Goal: Task Accomplishment & Management: Manage account settings

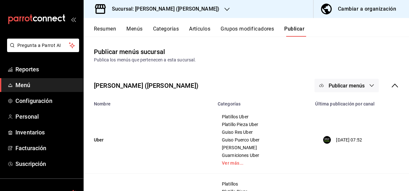
click at [101, 28] on button "Resumen" at bounding box center [105, 31] width 22 height 11
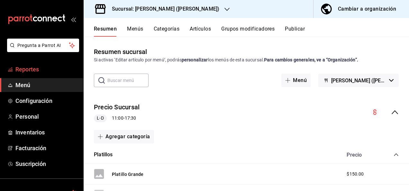
click at [30, 71] on span "Reportes" at bounding box center [46, 69] width 63 height 9
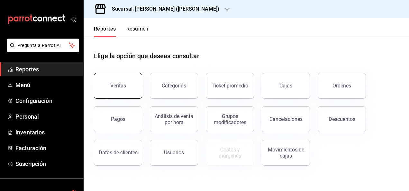
click at [117, 84] on div "Ventas" at bounding box center [118, 86] width 16 height 6
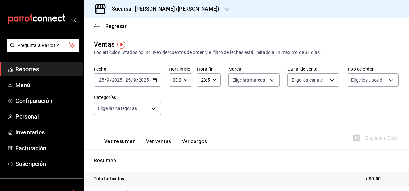
click at [153, 81] on icon "button" at bounding box center [154, 80] width 4 height 4
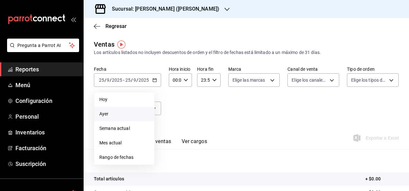
click at [104, 120] on li "Ayer" at bounding box center [124, 114] width 60 height 14
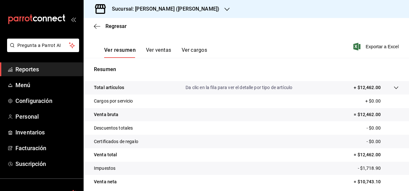
scroll to position [40, 0]
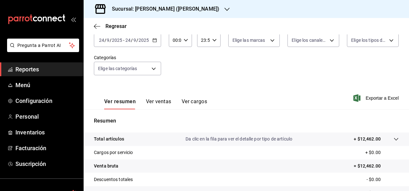
click at [149, 103] on button "Ver ventas" at bounding box center [158, 103] width 25 height 11
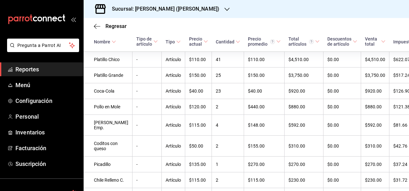
scroll to position [143, 0]
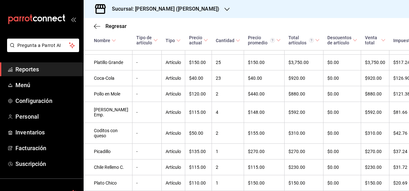
click at [406, 188] on div "Regresar Ventas Los artículos listados no incluyen descuentos de orden y el fil…" at bounding box center [246, 104] width 325 height 173
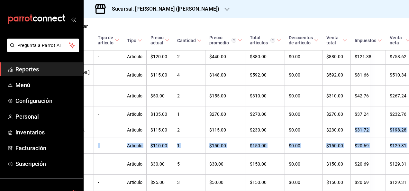
click at [406, 188] on div "Regresar Ventas Los artículos listados no incluyen descuentos de orden y el fil…" at bounding box center [246, 104] width 325 height 173
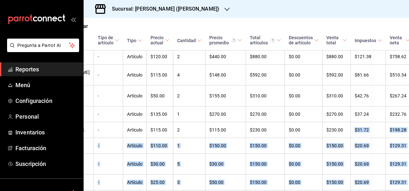
scroll to position [192, 39]
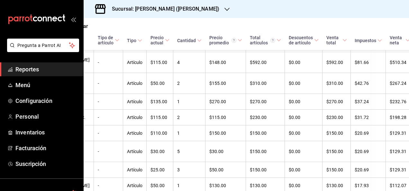
click at [360, 24] on div "Regresar" at bounding box center [207, 26] width 325 height 16
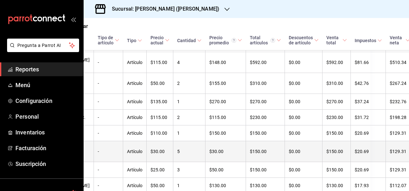
click at [400, 162] on td "$129.31" at bounding box center [402, 151] width 35 height 21
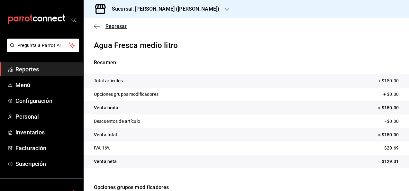
click at [114, 26] on span "Regresar" at bounding box center [115, 26] width 21 height 6
click at [97, 24] on icon "button" at bounding box center [97, 26] width 6 height 6
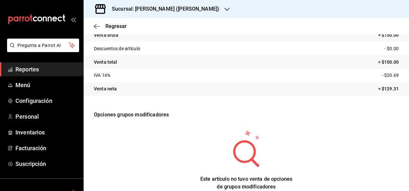
scroll to position [85, 0]
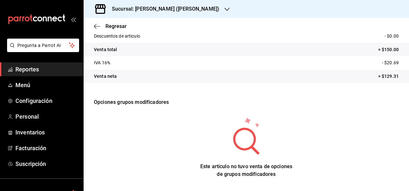
click at [29, 68] on span "Reportes" at bounding box center [46, 69] width 63 height 9
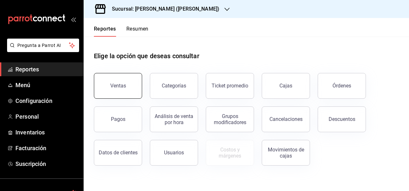
click at [132, 89] on button "Ventas" at bounding box center [118, 86] width 48 height 26
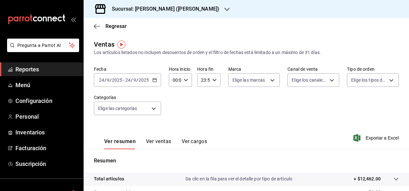
click at [147, 77] on div "[DATE] [DATE] - [DATE] [DATE]" at bounding box center [127, 79] width 67 height 13
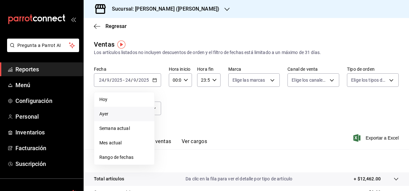
click at [102, 117] on span "Ayer" at bounding box center [124, 113] width 50 height 7
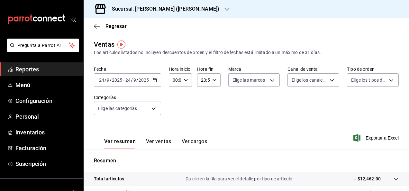
click at [166, 141] on button "Ver ventas" at bounding box center [158, 143] width 25 height 11
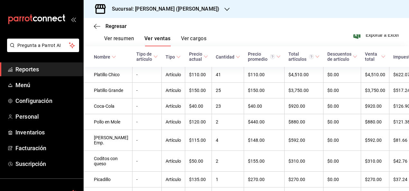
scroll to position [128, 0]
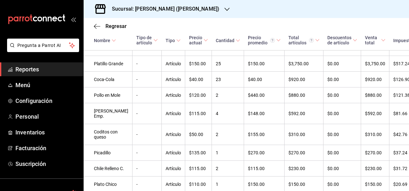
click at [407, 186] on div "Regresar Ventas Los artículos listados no incluyen descuentos de orden y el fil…" at bounding box center [246, 104] width 325 height 173
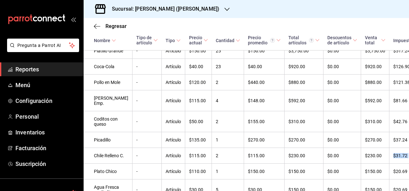
click at [407, 186] on div "Regresar Ventas Los artículos listados no incluyen descuentos de orden y el fil…" at bounding box center [246, 104] width 325 height 173
click at [379, 25] on div "Regresar" at bounding box center [246, 26] width 325 height 16
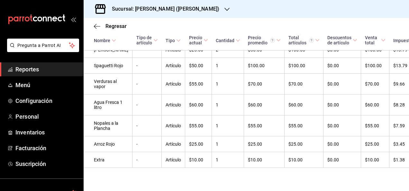
scroll to position [406, 0]
click at [112, 25] on span "Regresar" at bounding box center [115, 26] width 21 height 6
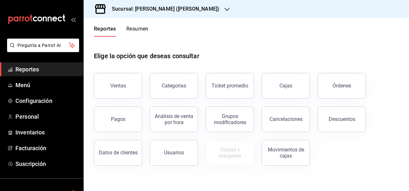
click at [188, 14] on div "Sucursal: [PERSON_NAME] ([PERSON_NAME])" at bounding box center [160, 9] width 143 height 18
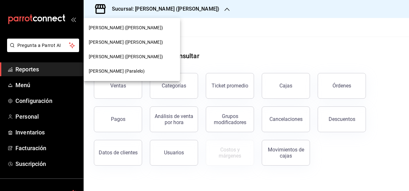
click at [117, 75] on div "[PERSON_NAME] (Paralelo)" at bounding box center [132, 71] width 96 height 14
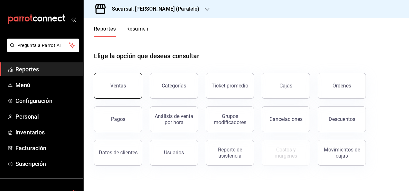
click at [119, 89] on button "Ventas" at bounding box center [118, 86] width 48 height 26
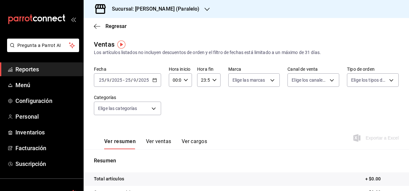
click at [152, 79] on icon "button" at bounding box center [154, 80] width 4 height 4
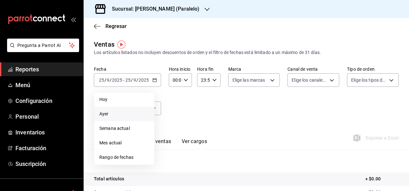
click at [107, 118] on li "Ayer" at bounding box center [124, 114] width 60 height 14
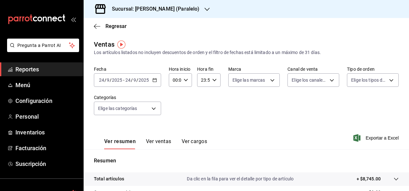
click at [166, 140] on button "Ver ventas" at bounding box center [158, 143] width 25 height 11
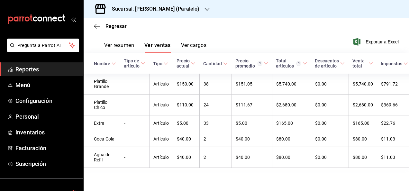
scroll to position [103, 0]
click at [100, 28] on span "Regresar" at bounding box center [110, 26] width 33 height 6
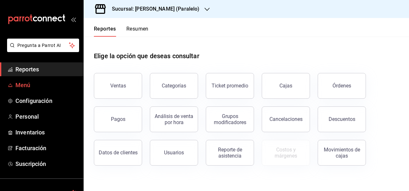
click at [24, 82] on span "Menú" at bounding box center [46, 85] width 63 height 9
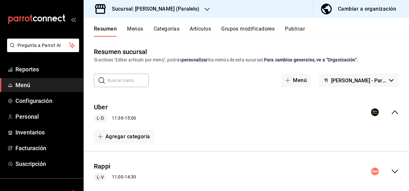
click at [207, 25] on div "Resumen Menús Categorías Artículos Grupos modificadores Publicar" at bounding box center [246, 27] width 325 height 19
click at [205, 28] on button "Artículos" at bounding box center [199, 31] width 21 height 11
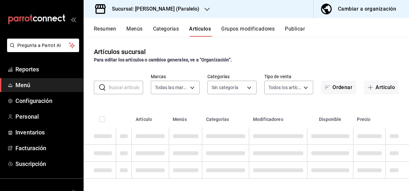
type input "71078b36-dc82-45e5-b3f0-e36a867fde38"
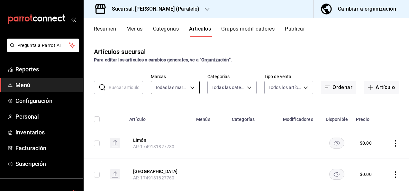
type input "6751ae78-e5cb-4898-a29b-23ea05d870b9,319e4dd1-b059-4831-904b-c6f9d82ded16,83140…"
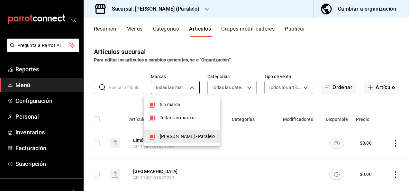
click at [174, 90] on body "Pregunta a Parrot AI Reportes Menú Configuración Personal Inventarios Facturaci…" at bounding box center [204, 95] width 409 height 191
click at [149, 106] on input "checkbox" at bounding box center [152, 105] width 6 height 6
checkbox input "false"
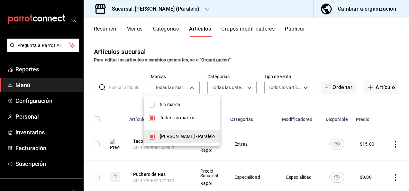
click at [154, 118] on input "checkbox" at bounding box center [152, 118] width 6 height 6
checkbox input "false"
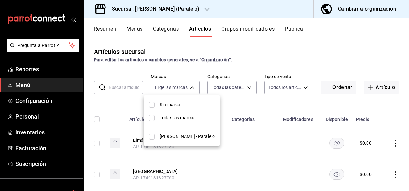
click at [233, 87] on div at bounding box center [204, 95] width 409 height 191
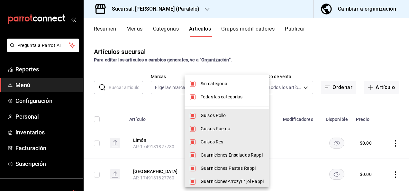
click at [233, 87] on body "Pregunta a Parrot AI Reportes Menú Configuración Personal Inventarios Facturaci…" at bounding box center [204, 95] width 409 height 191
click at [188, 87] on li "Sin categoría" at bounding box center [226, 83] width 84 height 13
checkbox input "false"
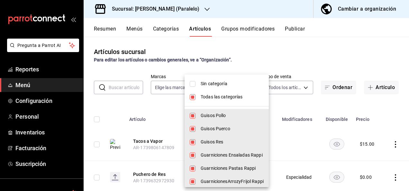
click at [191, 95] on input "checkbox" at bounding box center [192, 97] width 6 height 6
checkbox input "false"
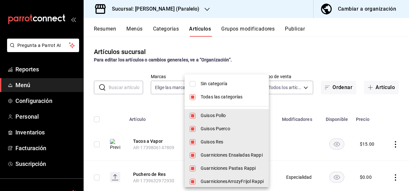
checkbox input "false"
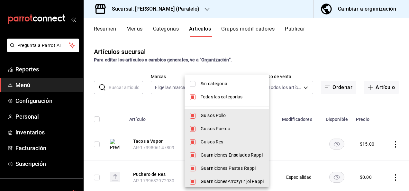
checkbox input "false"
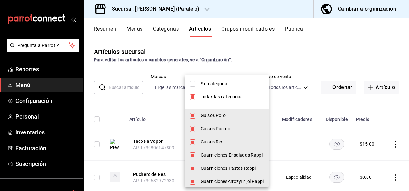
checkbox input "false"
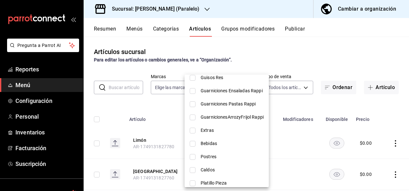
scroll to position [111, 0]
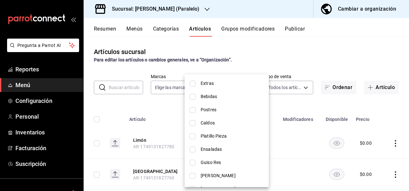
click at [193, 84] on input "checkbox" at bounding box center [192, 84] width 6 height 6
checkbox input "true"
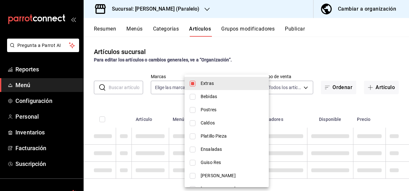
type input "785afe77-9ea8-4dc0-be57-20e43c333736"
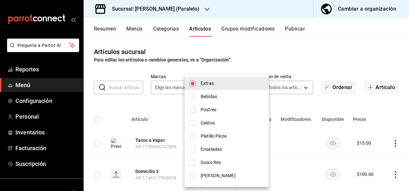
click at [256, 56] on div at bounding box center [204, 95] width 409 height 191
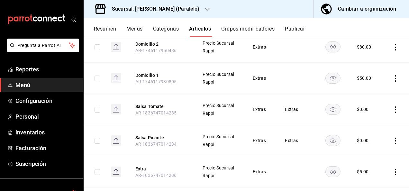
scroll to position [184, 0]
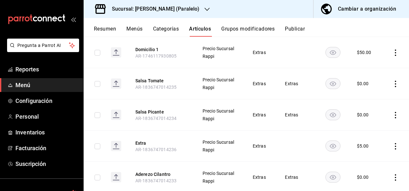
click at [392, 146] on icon "actions" at bounding box center [395, 146] width 6 height 6
click at [374, 149] on span "Editar" at bounding box center [371, 147] width 17 height 7
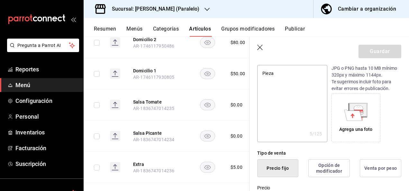
scroll to position [133, 0]
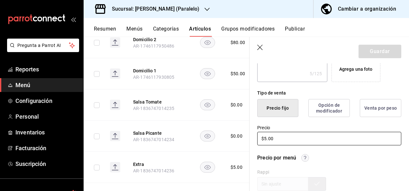
click at [289, 140] on input "$5.00" at bounding box center [329, 138] width 144 height 13
type textarea "x"
type input "$5.00"
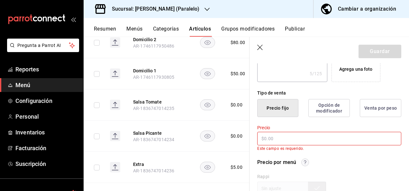
type textarea "x"
type input "$1.00"
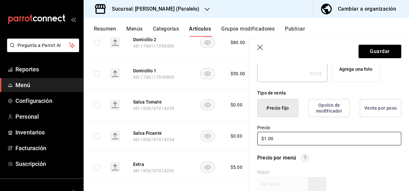
type textarea "x"
type input "$10.00"
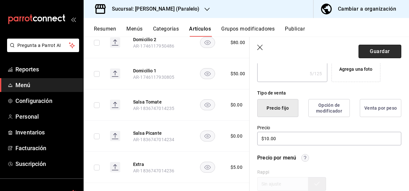
click at [380, 53] on button "Guardar" at bounding box center [379, 51] width 43 height 13
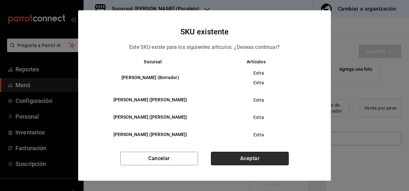
click at [243, 158] on button "Aceptar" at bounding box center [250, 158] width 78 height 13
type textarea "x"
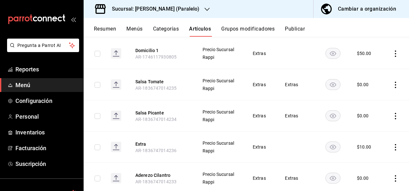
scroll to position [200, 0]
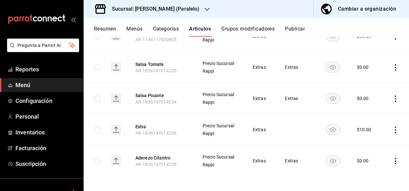
click at [103, 27] on button "Resumen" at bounding box center [105, 31] width 22 height 11
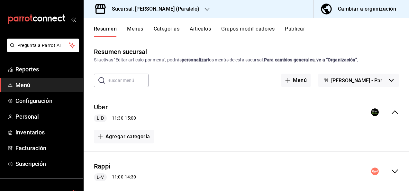
click at [391, 172] on icon "collapse-menu-row" at bounding box center [394, 171] width 6 height 4
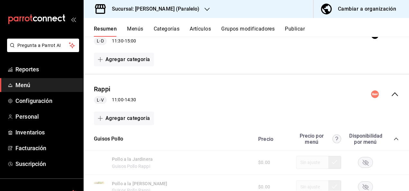
scroll to position [81, 0]
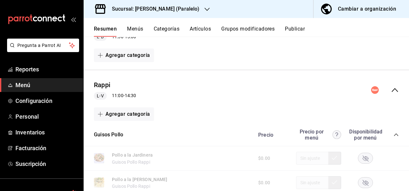
click at [389, 130] on div "Precio Precio por menú Disponibilidad por menú" at bounding box center [324, 134] width 147 height 12
click at [393, 134] on icon "collapse-category-row" at bounding box center [395, 134] width 5 height 5
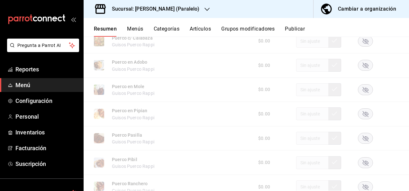
scroll to position [240, 0]
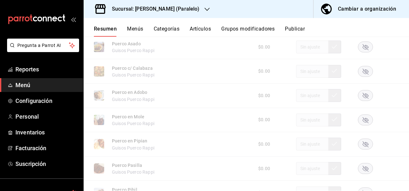
click at [363, 46] on rect "button" at bounding box center [365, 47] width 15 height 11
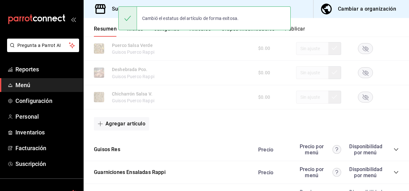
scroll to position [462, 0]
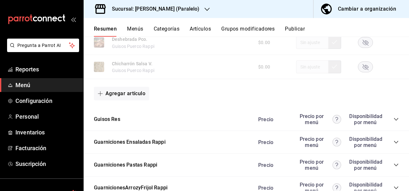
click at [393, 119] on icon "collapse-category-row" at bounding box center [395, 119] width 5 height 5
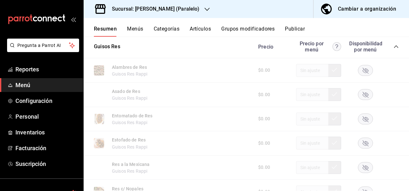
scroll to position [586, 0]
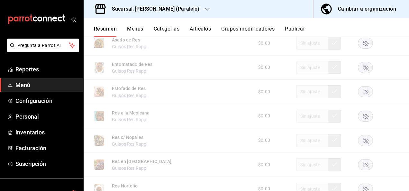
click at [360, 118] on rect "button" at bounding box center [365, 115] width 15 height 11
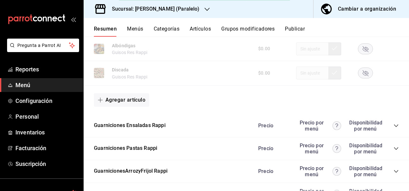
scroll to position [878, 0]
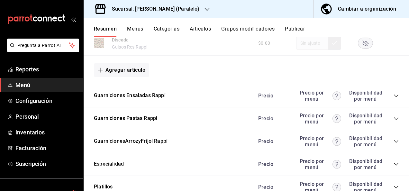
click at [393, 121] on icon "collapse-category-row" at bounding box center [395, 118] width 5 height 5
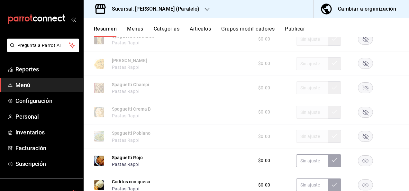
scroll to position [993, 0]
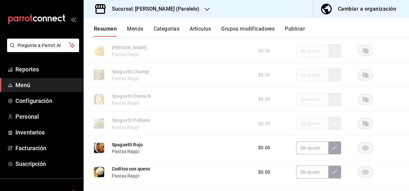
click at [363, 123] on rect "button" at bounding box center [365, 123] width 15 height 11
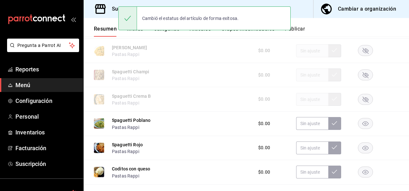
click at [303, 28] on button "Publicar" at bounding box center [295, 31] width 20 height 11
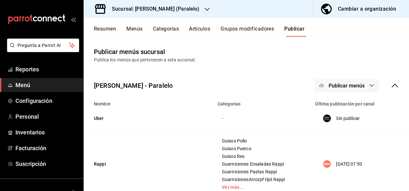
click at [354, 87] on span "Publicar menús" at bounding box center [346, 86] width 36 height 6
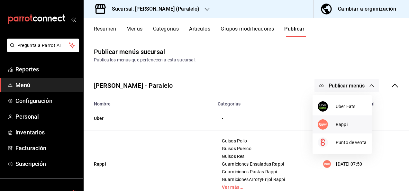
click at [331, 124] on div at bounding box center [326, 124] width 18 height 10
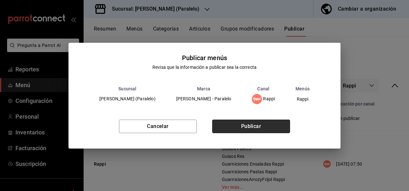
click at [274, 123] on button "Publicar" at bounding box center [251, 125] width 78 height 13
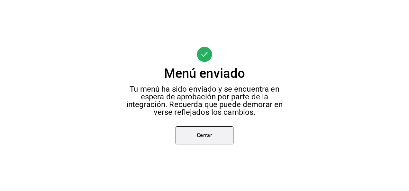
click at [202, 136] on button "Cerrar" at bounding box center [204, 135] width 58 height 18
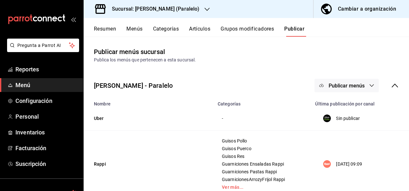
click at [159, 6] on h3 "Sucursal: [PERSON_NAME] (Paralelo)" at bounding box center [153, 9] width 92 height 8
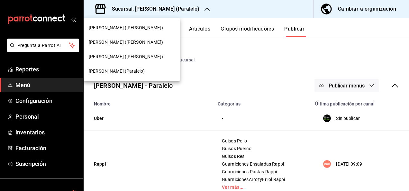
click at [126, 29] on span "[PERSON_NAME] ([PERSON_NAME])" at bounding box center [126, 27] width 74 height 7
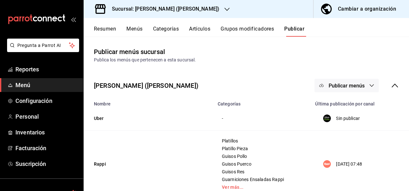
click at [110, 29] on button "Resumen" at bounding box center [105, 31] width 22 height 11
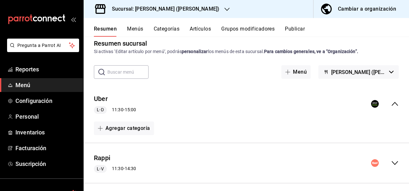
scroll to position [13, 0]
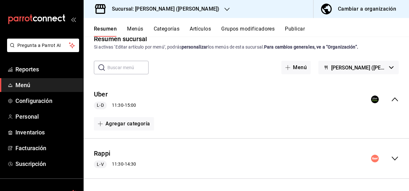
click at [391, 158] on icon "collapse-menu-row" at bounding box center [394, 158] width 6 height 4
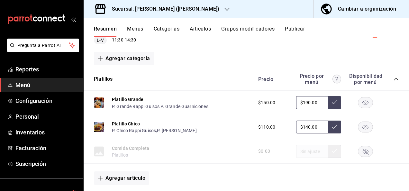
scroll to position [141, 0]
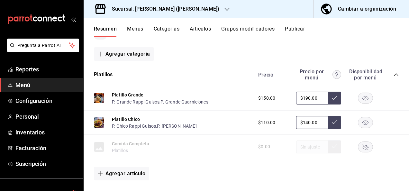
click at [393, 73] on icon "collapse-category-row" at bounding box center [395, 74] width 5 height 5
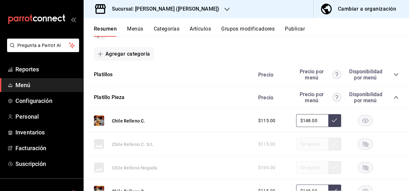
click at [393, 96] on icon "collapse-category-row" at bounding box center [395, 97] width 5 height 5
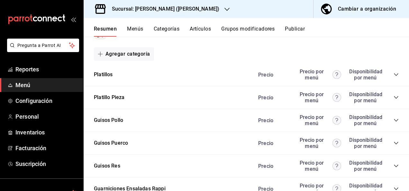
click at [393, 121] on icon "collapse-category-row" at bounding box center [395, 120] width 4 height 3
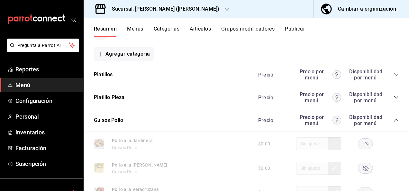
click at [363, 169] on rect "button" at bounding box center [365, 168] width 15 height 11
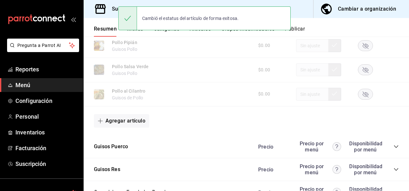
scroll to position [578, 0]
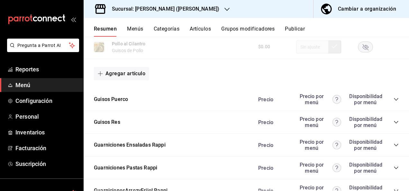
click at [393, 101] on icon "collapse-category-row" at bounding box center [395, 99] width 4 height 3
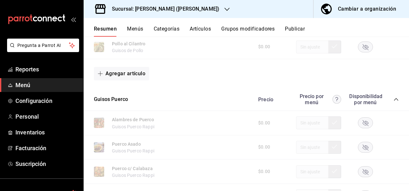
click at [358, 152] on rect "button" at bounding box center [365, 147] width 15 height 11
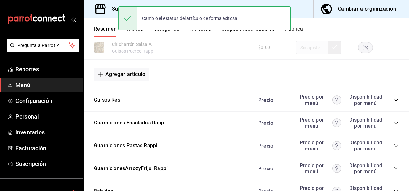
scroll to position [925, 0]
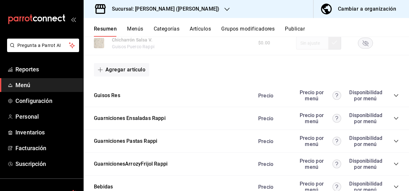
click at [393, 144] on icon "collapse-category-row" at bounding box center [395, 140] width 5 height 5
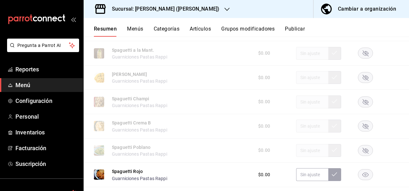
scroll to position [1049, 0]
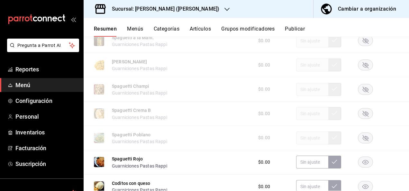
click at [360, 139] on rect "button" at bounding box center [365, 137] width 15 height 11
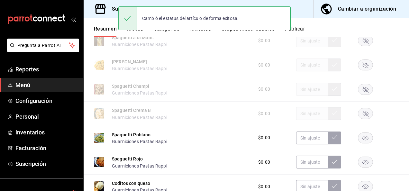
click at [302, 30] on button "Publicar" at bounding box center [295, 31] width 20 height 11
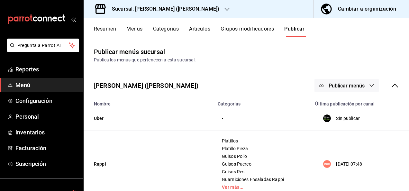
click at [360, 82] on button "Publicar menús" at bounding box center [346, 85] width 64 height 13
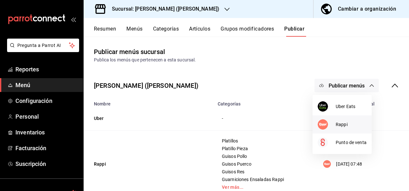
click at [346, 121] on span "Rappi" at bounding box center [350, 124] width 31 height 7
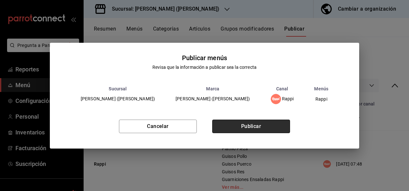
click at [274, 124] on button "Publicar" at bounding box center [251, 125] width 78 height 13
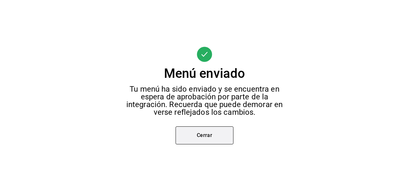
click at [217, 134] on button "Cerrar" at bounding box center [204, 135] width 58 height 18
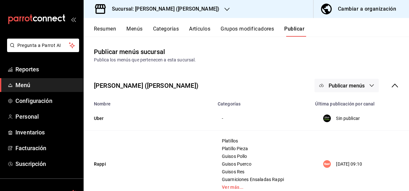
click at [180, 13] on div "Sucursal: [PERSON_NAME] ([PERSON_NAME])" at bounding box center [160, 9] width 143 height 18
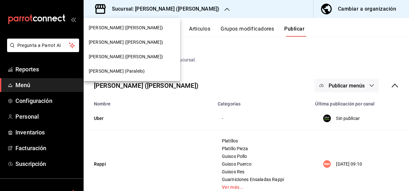
click at [115, 60] on div "[PERSON_NAME] ([PERSON_NAME])" at bounding box center [132, 56] width 96 height 14
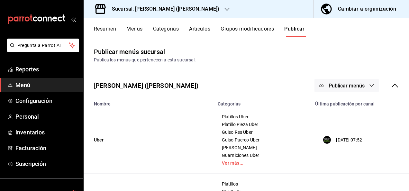
click at [103, 29] on button "Resumen" at bounding box center [105, 31] width 22 height 11
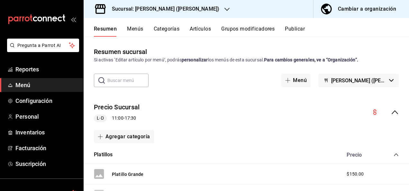
click at [391, 114] on icon "collapse-menu-row" at bounding box center [395, 112] width 8 height 8
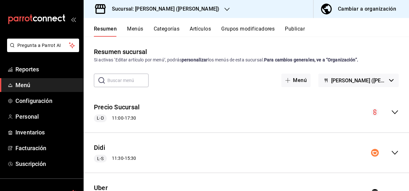
click at [391, 152] on icon "collapse-menu-row" at bounding box center [394, 153] width 6 height 4
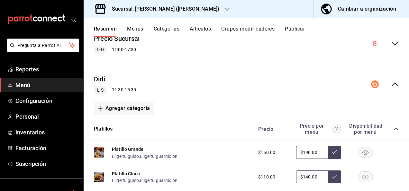
scroll to position [145, 0]
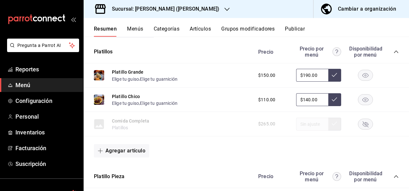
click at [393, 49] on icon "collapse-category-row" at bounding box center [395, 51] width 5 height 5
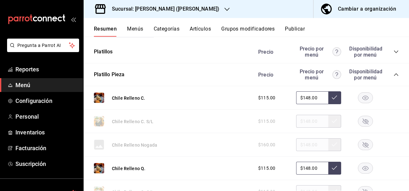
click at [393, 75] on icon "collapse-category-row" at bounding box center [395, 74] width 5 height 5
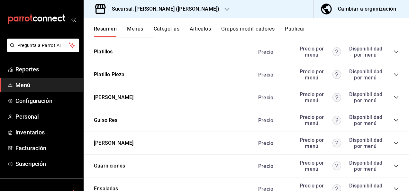
click at [393, 97] on icon "collapse-category-row" at bounding box center [395, 97] width 5 height 5
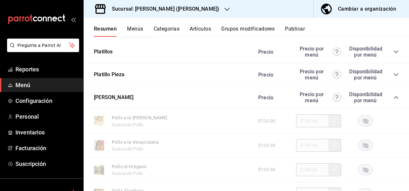
click at [360, 123] on rect "button" at bounding box center [365, 121] width 15 height 11
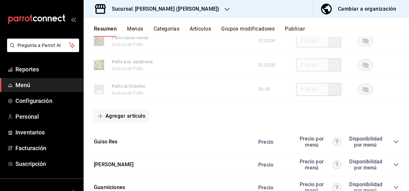
scroll to position [522, 0]
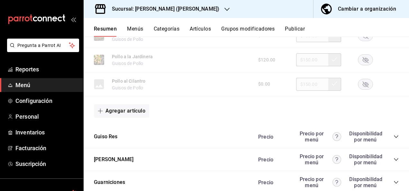
click at [393, 138] on icon "collapse-category-row" at bounding box center [395, 136] width 4 height 3
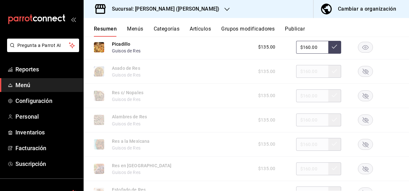
scroll to position [689, 0]
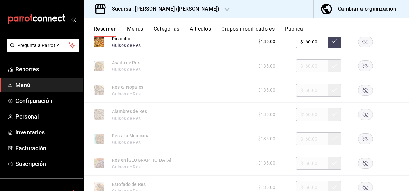
click at [358, 140] on rect "button" at bounding box center [365, 138] width 15 height 11
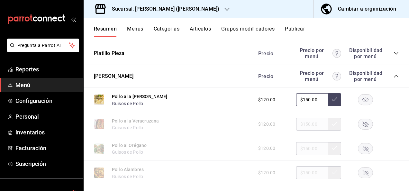
scroll to position [124, 0]
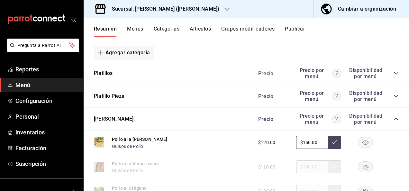
click at [363, 141] on rect "button" at bounding box center [365, 142] width 15 height 11
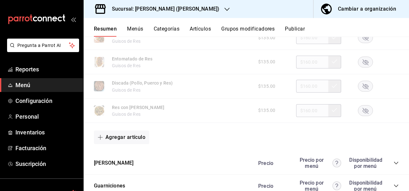
scroll to position [860, 0]
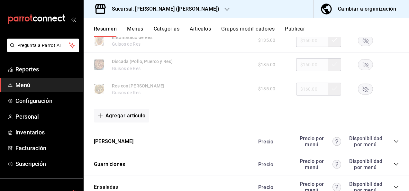
click at [393, 143] on icon "collapse-category-row" at bounding box center [395, 141] width 5 height 5
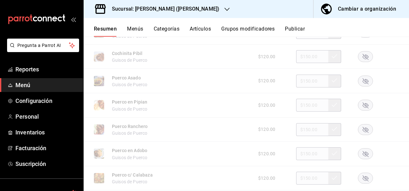
scroll to position [998, 0]
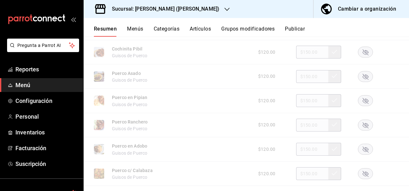
click at [362, 79] on icon "button" at bounding box center [365, 77] width 6 height 6
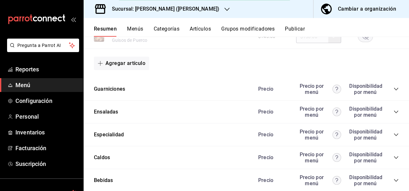
scroll to position [1301, 0]
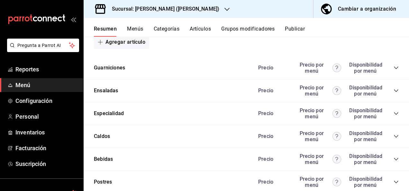
click at [393, 70] on icon "collapse-category-row" at bounding box center [395, 67] width 5 height 5
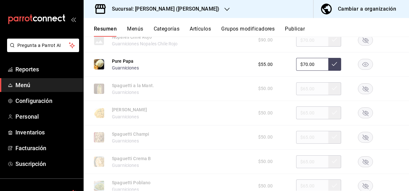
scroll to position [1601, 0]
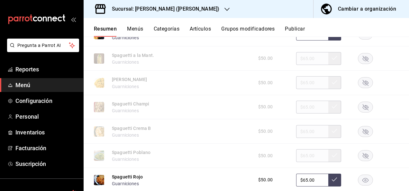
click at [358, 158] on rect "button" at bounding box center [365, 155] width 15 height 11
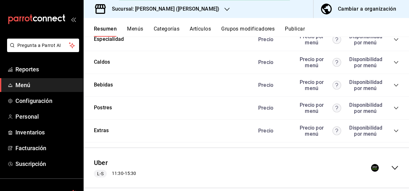
scroll to position [1893, 0]
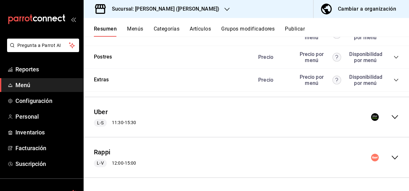
click at [391, 121] on icon "collapse-menu-row" at bounding box center [395, 117] width 8 height 8
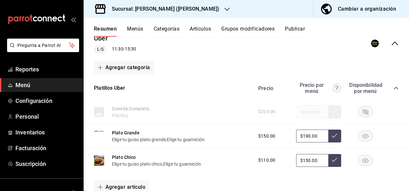
scroll to position [1983, 0]
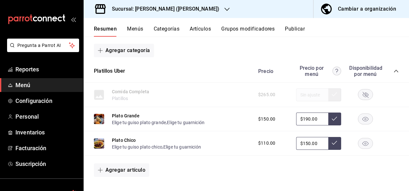
click at [393, 74] on icon "collapse-category-row" at bounding box center [395, 70] width 5 height 5
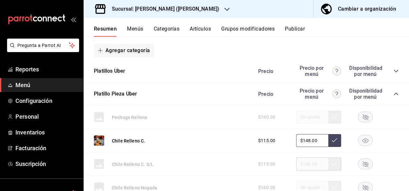
click at [393, 95] on icon "collapse-category-row" at bounding box center [395, 93] width 4 height 3
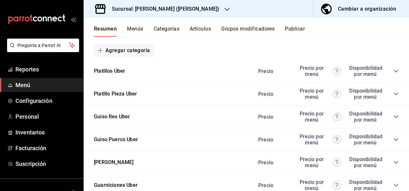
click at [393, 119] on icon "collapse-category-row" at bounding box center [395, 116] width 5 height 5
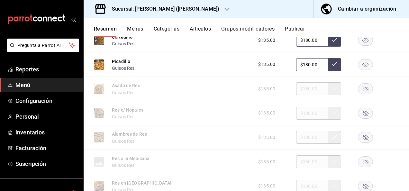
scroll to position [2133, 0]
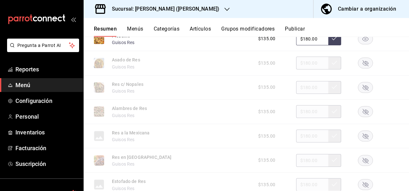
click at [358, 141] on rect "button" at bounding box center [365, 136] width 15 height 11
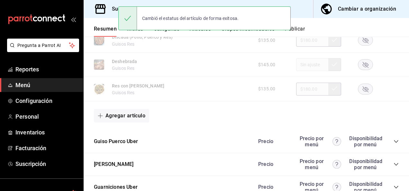
scroll to position [2372, 0]
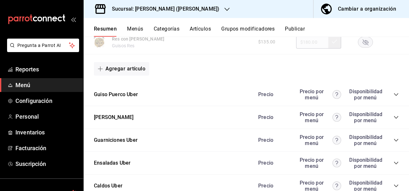
click at [393, 97] on icon "collapse-category-row" at bounding box center [395, 94] width 5 height 5
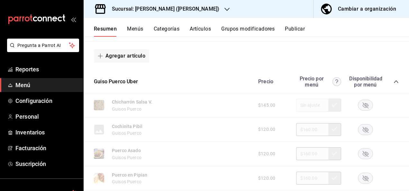
scroll to position [2428, 0]
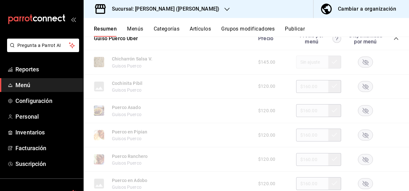
click at [361, 116] on rect "button" at bounding box center [365, 110] width 15 height 11
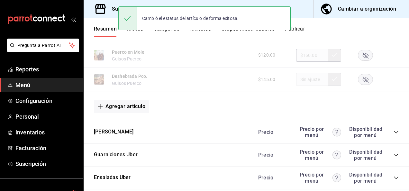
scroll to position [2732, 0]
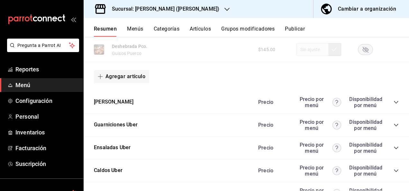
click at [393, 128] on icon "collapse-category-row" at bounding box center [395, 124] width 5 height 5
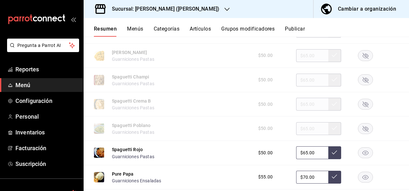
scroll to position [2955, 0]
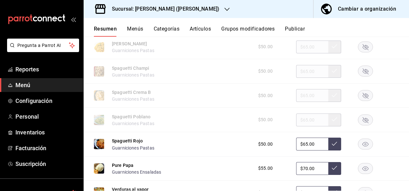
click at [361, 125] on rect "button" at bounding box center [365, 119] width 15 height 11
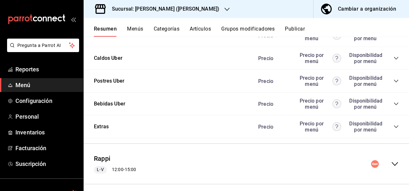
scroll to position [3330, 0]
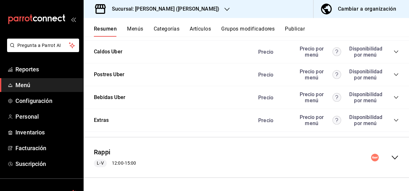
click at [391, 156] on icon "collapse-menu-row" at bounding box center [395, 158] width 8 height 8
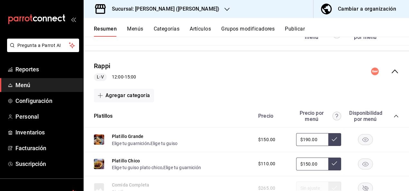
scroll to position [3458, 0]
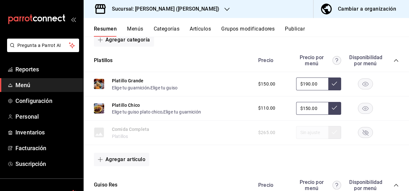
click at [393, 62] on icon "collapse-category-row" at bounding box center [395, 60] width 4 height 3
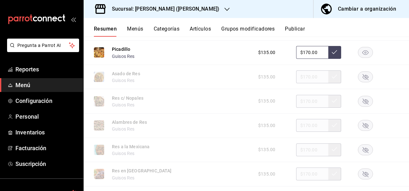
scroll to position [3565, 0]
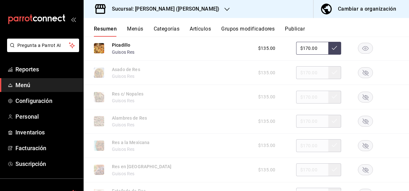
click at [362, 149] on icon "button" at bounding box center [365, 146] width 6 height 6
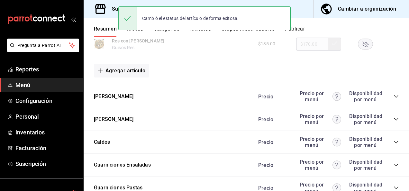
scroll to position [3792, 0]
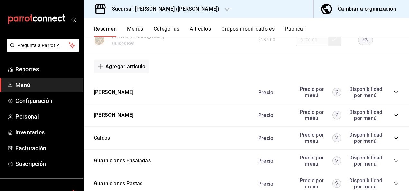
click at [393, 95] on icon "collapse-category-row" at bounding box center [395, 92] width 5 height 5
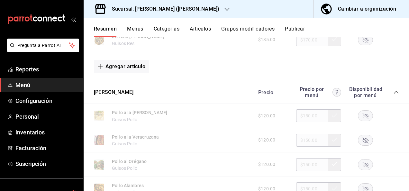
click at [362, 119] on icon "button" at bounding box center [365, 116] width 6 height 6
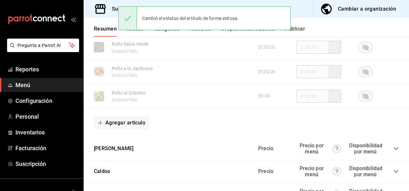
scroll to position [4194, 0]
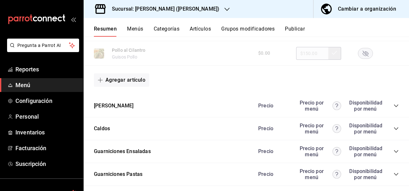
click at [393, 108] on icon "collapse-category-row" at bounding box center [395, 105] width 5 height 5
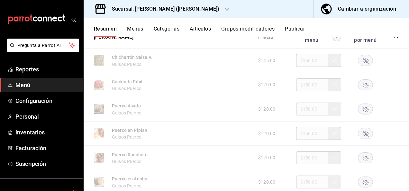
scroll to position [4280, 0]
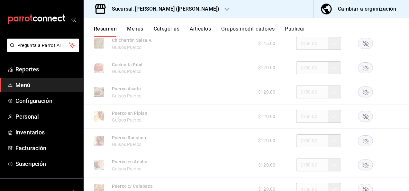
click at [361, 97] on rect "button" at bounding box center [365, 92] width 15 height 11
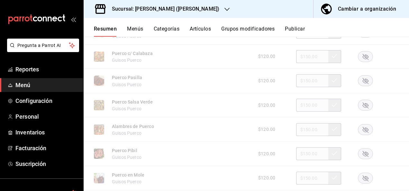
scroll to position [4434, 0]
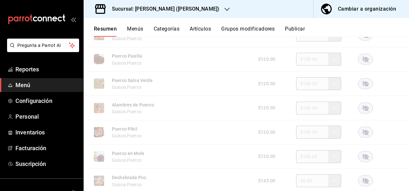
click at [359, 137] on rect "button" at bounding box center [365, 132] width 15 height 11
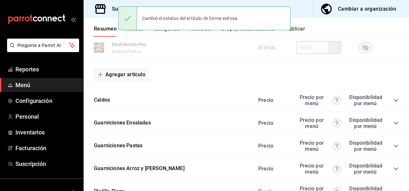
scroll to position [4610, 0]
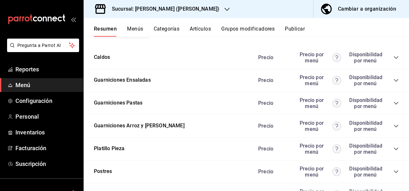
click at [393, 104] on icon "collapse-category-row" at bounding box center [395, 103] width 4 height 3
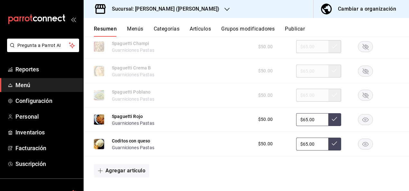
scroll to position [4756, 0]
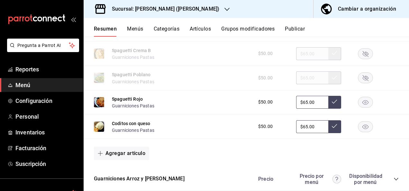
click at [359, 83] on rect "button" at bounding box center [365, 78] width 15 height 11
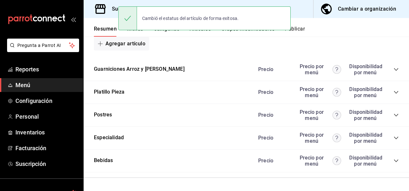
scroll to position [4885, 0]
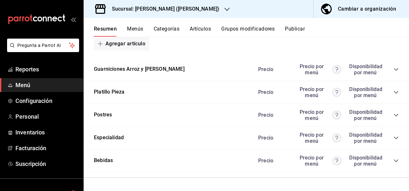
click at [299, 28] on button "Publicar" at bounding box center [295, 31] width 20 height 11
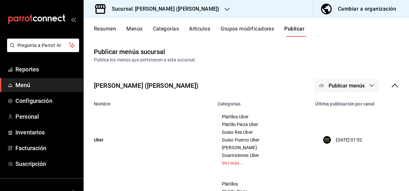
click at [359, 84] on button "Publicar menús" at bounding box center [346, 85] width 64 height 13
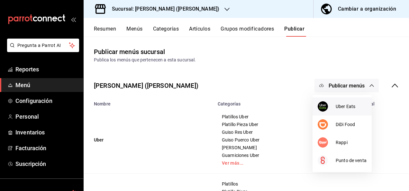
click at [342, 106] on span "Uber Eats" at bounding box center [350, 106] width 31 height 7
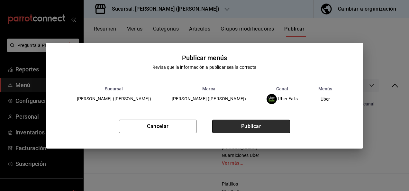
click at [260, 121] on button "Publicar" at bounding box center [251, 125] width 78 height 13
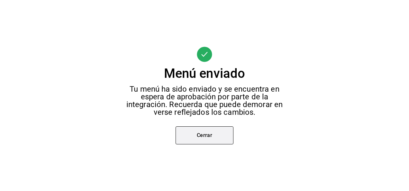
click at [195, 143] on button "Cerrar" at bounding box center [204, 135] width 58 height 18
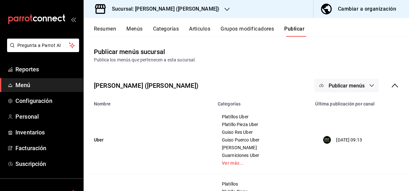
click at [346, 81] on button "Publicar menús" at bounding box center [346, 85] width 64 height 13
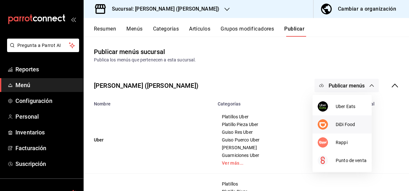
click at [334, 124] on div at bounding box center [326, 124] width 18 height 10
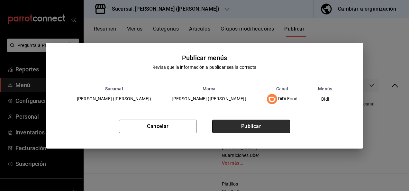
click at [253, 126] on button "Publicar" at bounding box center [251, 125] width 78 height 13
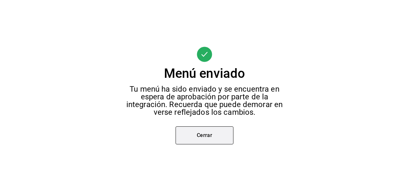
click at [216, 137] on button "Cerrar" at bounding box center [204, 135] width 58 height 18
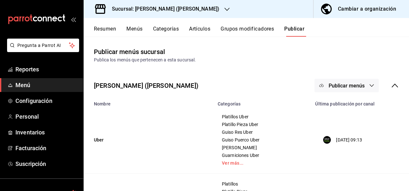
click at [351, 90] on button "Publicar menús" at bounding box center [346, 85] width 64 height 13
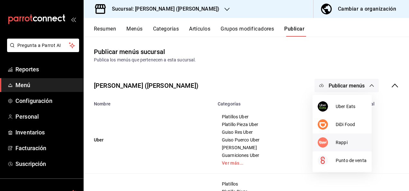
click at [336, 144] on span "Rappi" at bounding box center [350, 142] width 31 height 7
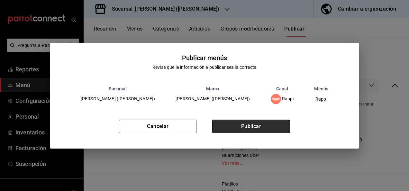
click at [253, 125] on button "Publicar" at bounding box center [251, 125] width 78 height 13
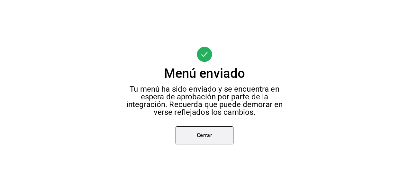
click at [209, 131] on button "Cerrar" at bounding box center [204, 135] width 58 height 18
